Goal: Browse casually: Explore the website without a specific task or goal

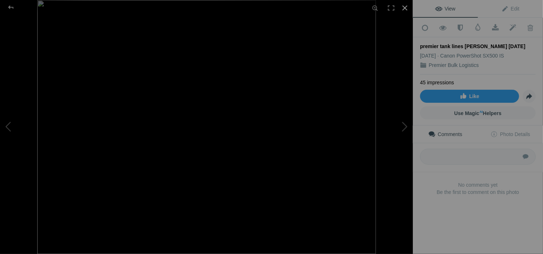
click at [406, 8] on div at bounding box center [405, 8] width 16 height 16
